Goal: Transaction & Acquisition: Purchase product/service

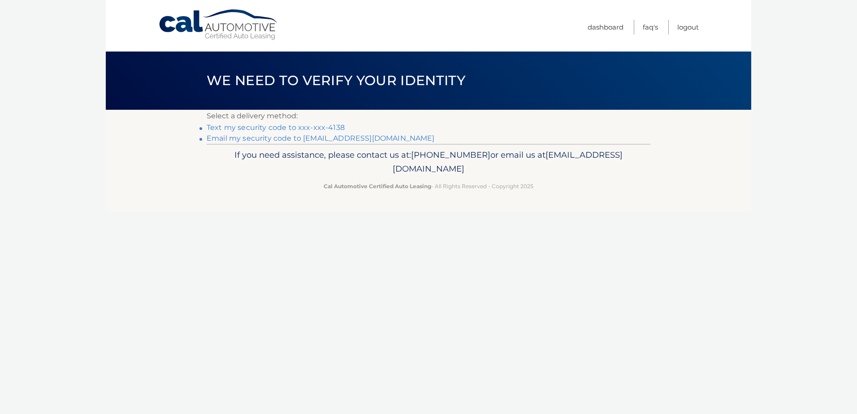
click at [285, 127] on link "Text my security code to xxx-xxx-4138" at bounding box center [276, 127] width 138 height 9
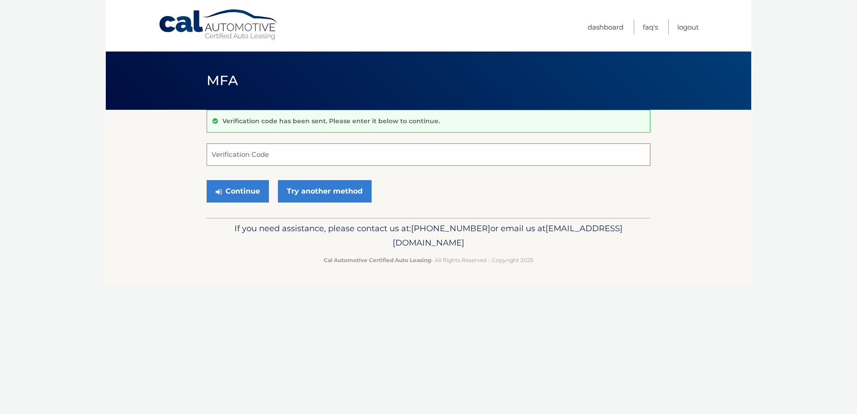
click at [282, 156] on input "Verification Code" at bounding box center [428, 154] width 443 height 22
type input "719177"
click at [244, 192] on button "Continue" at bounding box center [238, 191] width 62 height 22
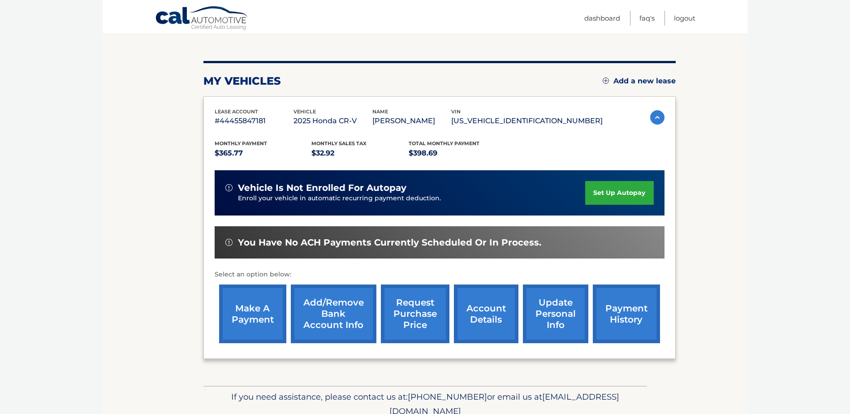
scroll to position [90, 0]
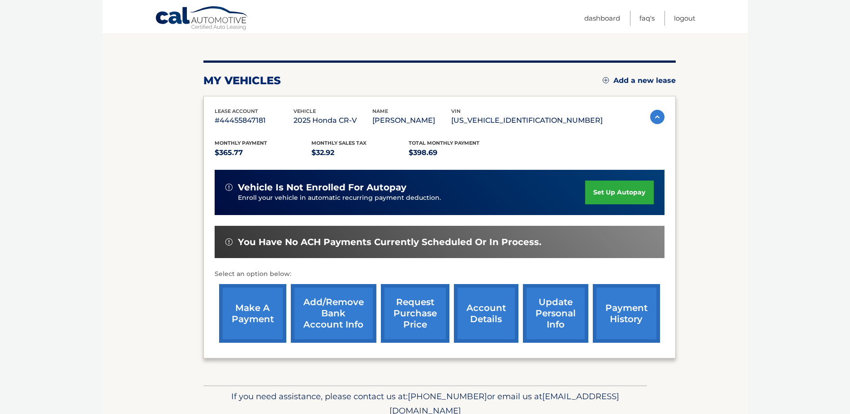
click at [246, 317] on link "make a payment" at bounding box center [252, 313] width 67 height 59
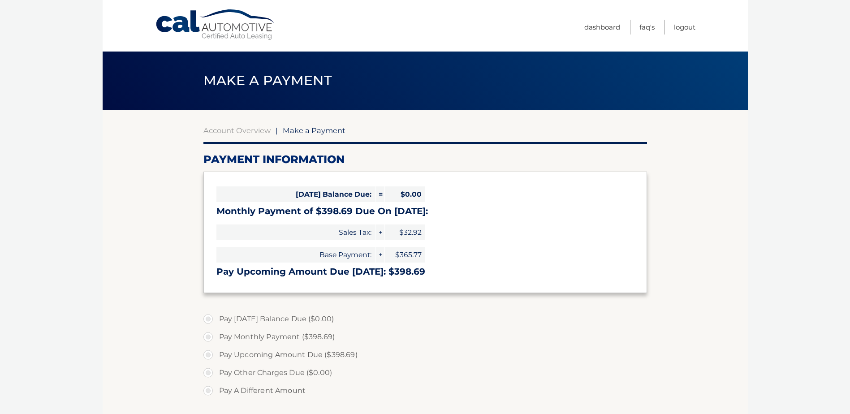
select select "YTM5ZTgyYzAtOTM4OC00YTk0LTk2YTYtNzIxODU1ODI1OTNk"
click at [228, 354] on label "Pay Upcoming Amount Due ($398.69)" at bounding box center [424, 355] width 443 height 18
click at [216, 354] on input "Pay Upcoming Amount Due ($398.69)" at bounding box center [211, 353] width 9 height 14
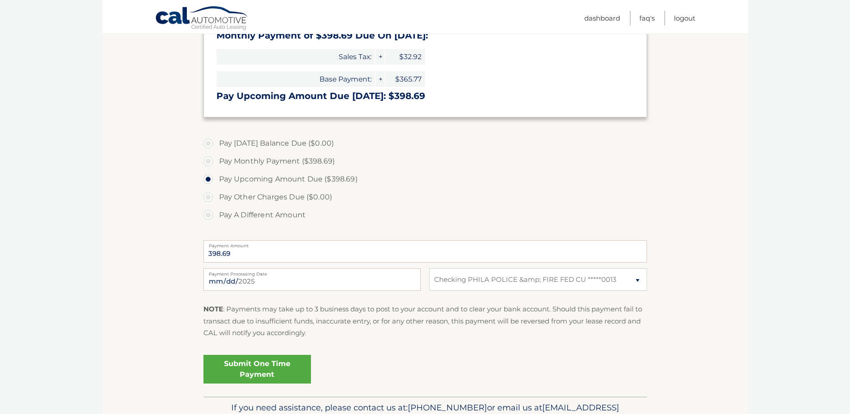
scroll to position [179, 0]
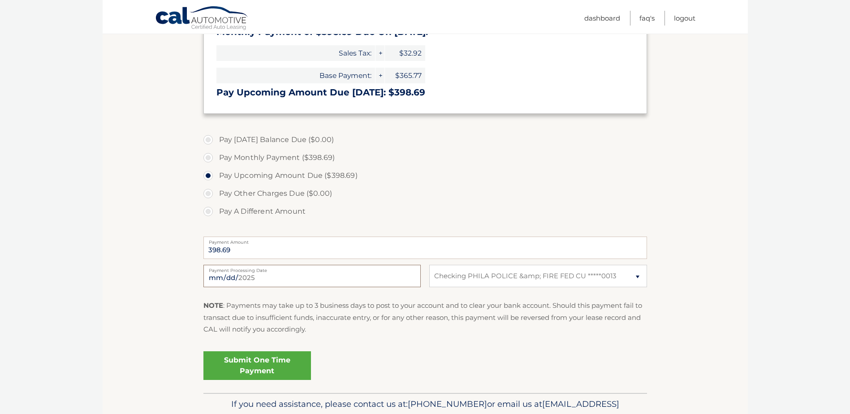
click at [222, 277] on input "[DATE]" at bounding box center [311, 276] width 217 height 22
type input "2025-09-10"
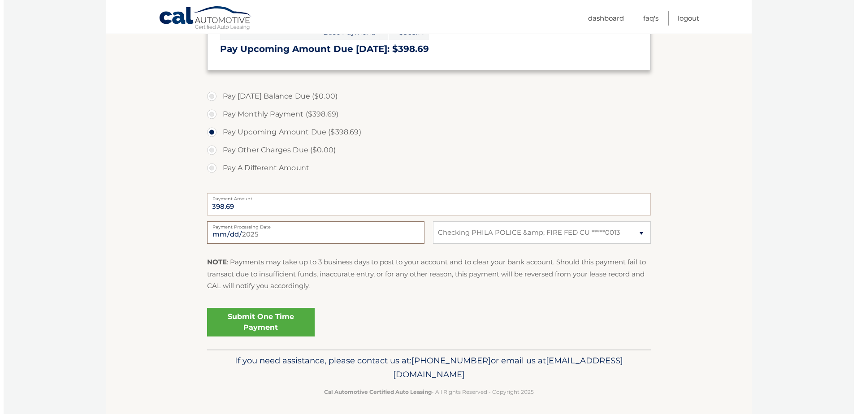
scroll to position [226, 0]
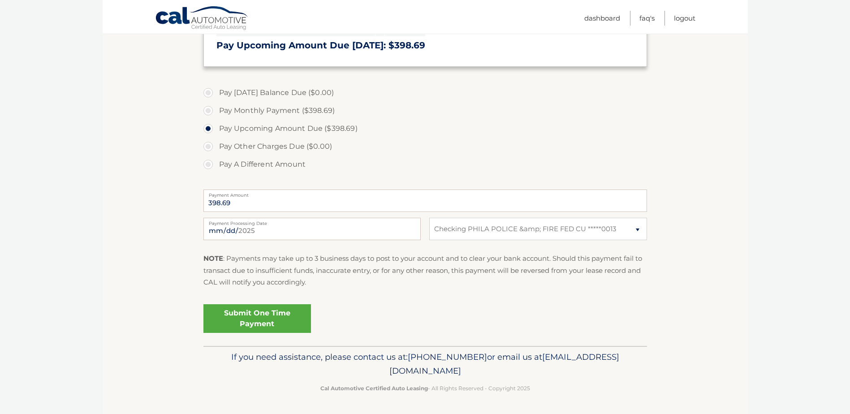
click at [246, 318] on link "Submit One Time Payment" at bounding box center [257, 318] width 108 height 29
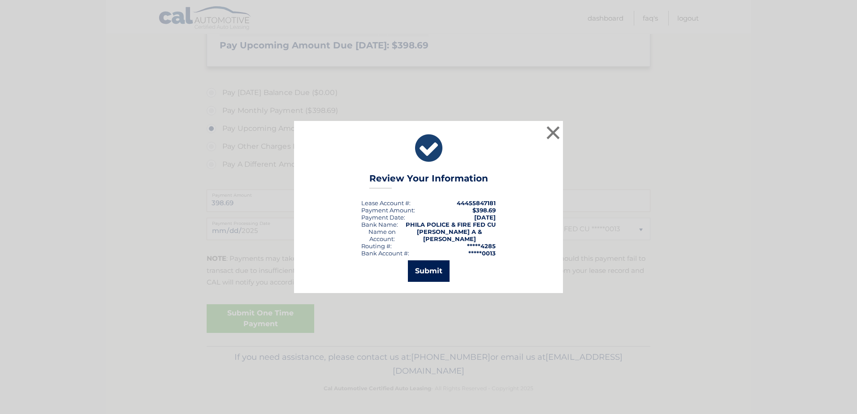
click at [424, 268] on button "Submit" at bounding box center [429, 271] width 42 height 22
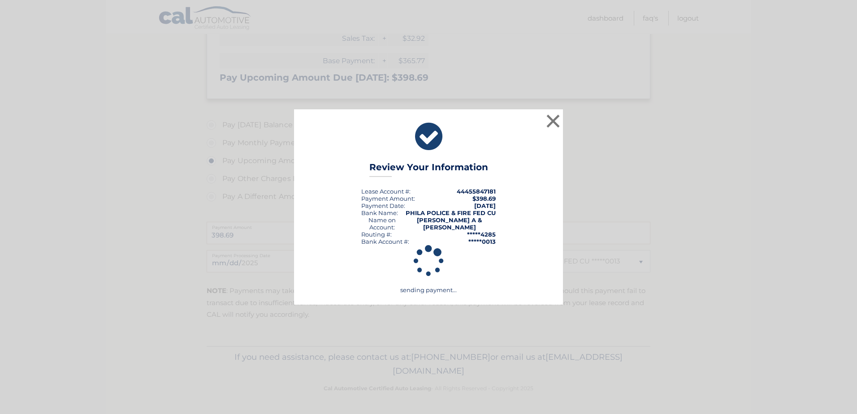
scroll to position [194, 0]
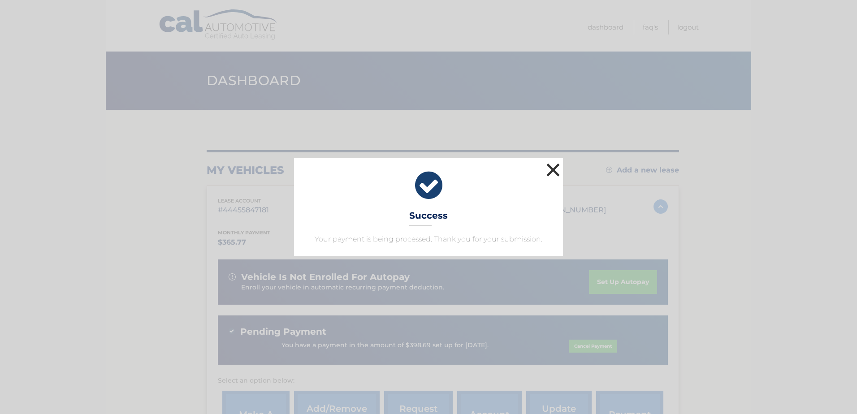
click at [552, 170] on button "×" at bounding box center [553, 170] width 18 height 18
